Goal: Task Accomplishment & Management: Manage account settings

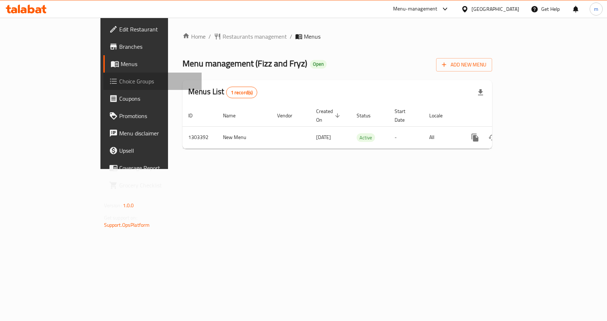
click at [119, 79] on span "Choice Groups" at bounding box center [157, 81] width 77 height 9
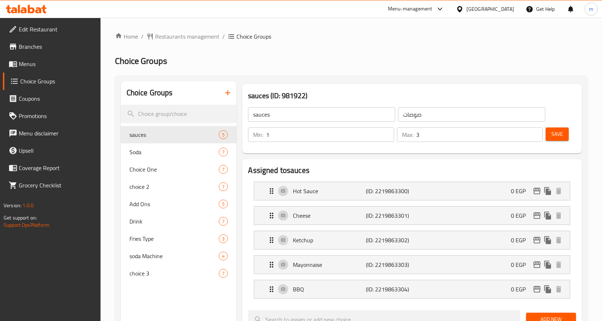
click at [329, 52] on div "Home / Restaurants management / Choice Groups Choice Groups Choice Groups sauce…" at bounding box center [351, 324] width 472 height 585
click at [156, 173] on span "Choice One" at bounding box center [163, 169] width 68 height 9
type input "Choice One"
type input "الاختيار الاول"
type input "1"
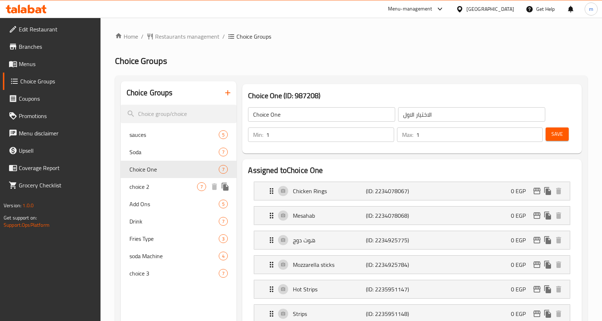
click at [157, 187] on span "choice 2" at bounding box center [163, 186] width 68 height 9
type input "choice 2"
type input "الاختيار الثاني"
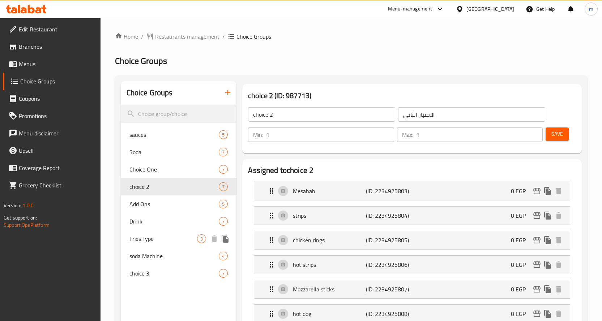
click at [165, 236] on span "Fries Type" at bounding box center [163, 238] width 68 height 9
type input "Fries Type"
type input "نوع البطاطس مقلية"
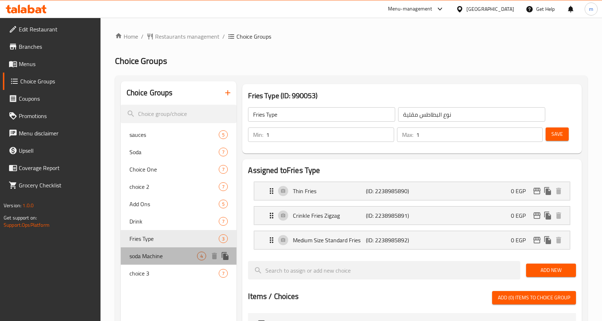
click at [165, 252] on span "soda Machine" at bounding box center [163, 256] width 68 height 9
type input "soda Machine"
type input "[PERSON_NAME]"
type input "0"
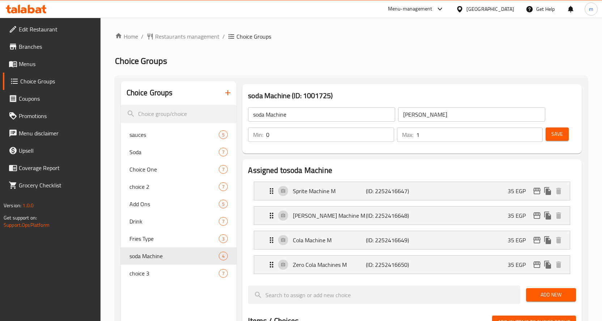
click at [208, 47] on div "Home / Restaurants management / Choice Groups Choice Groups Choice Groups sauce…" at bounding box center [351, 312] width 472 height 560
click at [215, 35] on span "Restaurants management" at bounding box center [187, 36] width 64 height 9
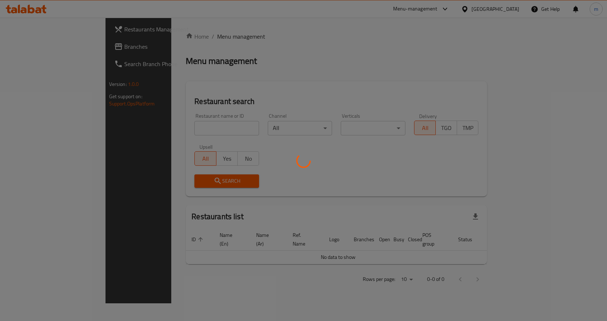
click at [37, 47] on div at bounding box center [303, 160] width 607 height 321
click at [38, 50] on div at bounding box center [303, 160] width 607 height 321
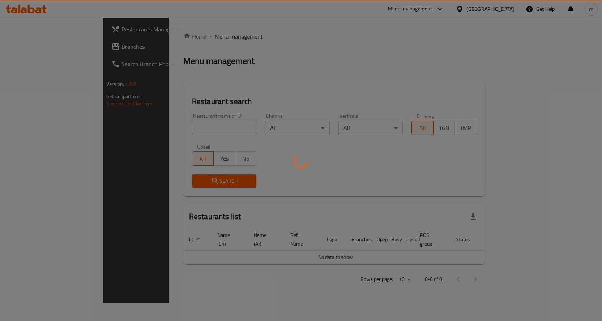
click at [40, 47] on div at bounding box center [301, 160] width 602 height 321
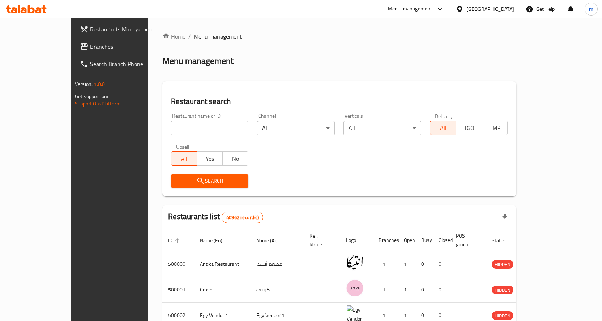
click at [90, 47] on span "Branches" at bounding box center [128, 46] width 76 height 9
